Goal: Information Seeking & Learning: Find specific fact

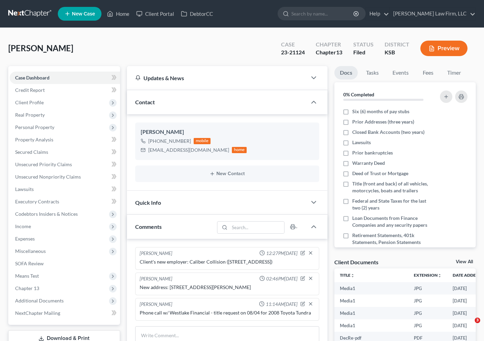
select select "0"
drag, startPoint x: 43, startPoint y: 23, endPoint x: 31, endPoint y: 10, distance: 17.8
click at [43, 23] on nav "Home New Case Client Portal DebtorCC Sader Law Firm, LLC jlee@saderlawfirm.com …" at bounding box center [242, 14] width 484 height 28
click at [31, 10] on link at bounding box center [30, 14] width 44 height 12
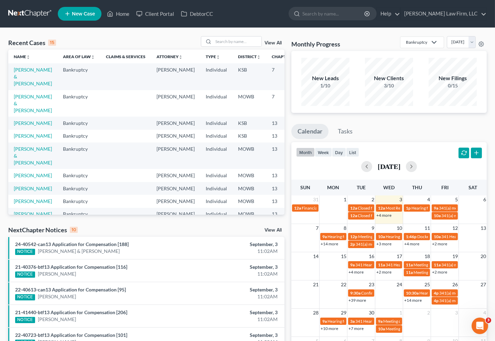
click at [269, 228] on link "View All" at bounding box center [273, 230] width 17 height 5
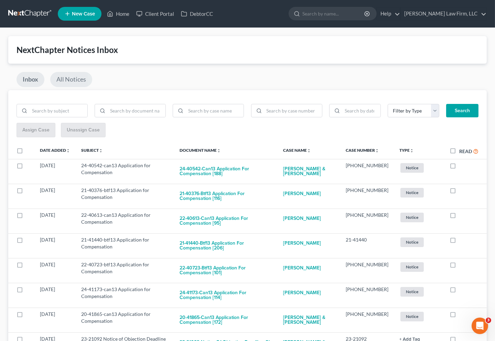
click at [88, 79] on link "All Notices" at bounding box center [71, 79] width 42 height 15
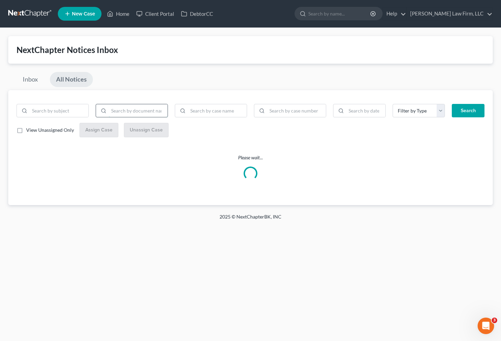
click at [127, 111] on input "search" at bounding box center [138, 110] width 59 height 13
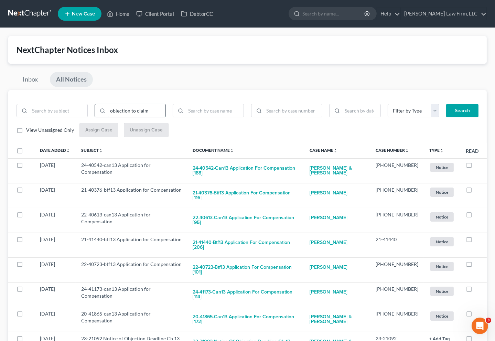
type input "objection to claim"
click at [447, 104] on button "Search" at bounding box center [463, 111] width 32 height 14
